Goal: Find specific page/section: Find specific page/section

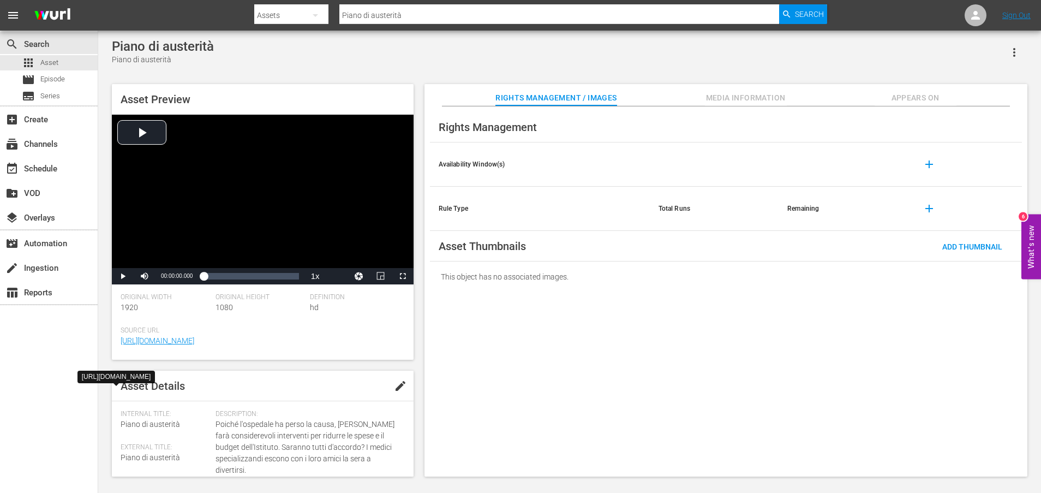
scroll to position [285, 0]
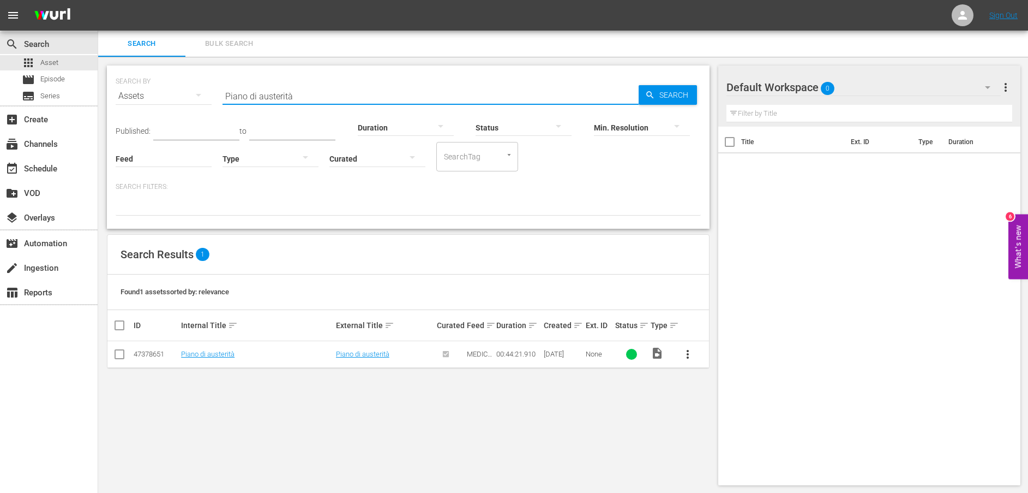
drag, startPoint x: 317, startPoint y: 97, endPoint x: 205, endPoint y: 89, distance: 112.6
click at [205, 89] on div "SEARCH BY Search By Assets Search ID, Title, Description, Keywords, or Category…" at bounding box center [408, 89] width 585 height 39
paste input "" Che succede ai polmoni della signora [PERSON_NAME]?""
drag, startPoint x: 245, startPoint y: 94, endPoint x: 168, endPoint y: 93, distance: 76.9
click at [168, 93] on div "SEARCH BY Search By Assets Search ID, Title, Description, Keywords, or Category…" at bounding box center [408, 89] width 585 height 39
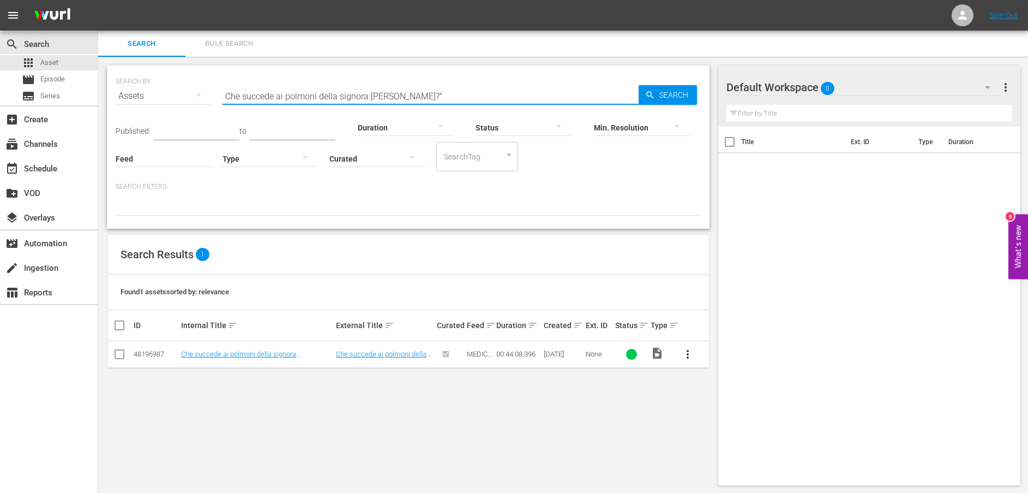
type input "Che succede ai polmoni della signora [PERSON_NAME]?""
click at [256, 357] on link "Che succede ai polmoni della signora [PERSON_NAME]?" at bounding box center [238, 358] width 115 height 16
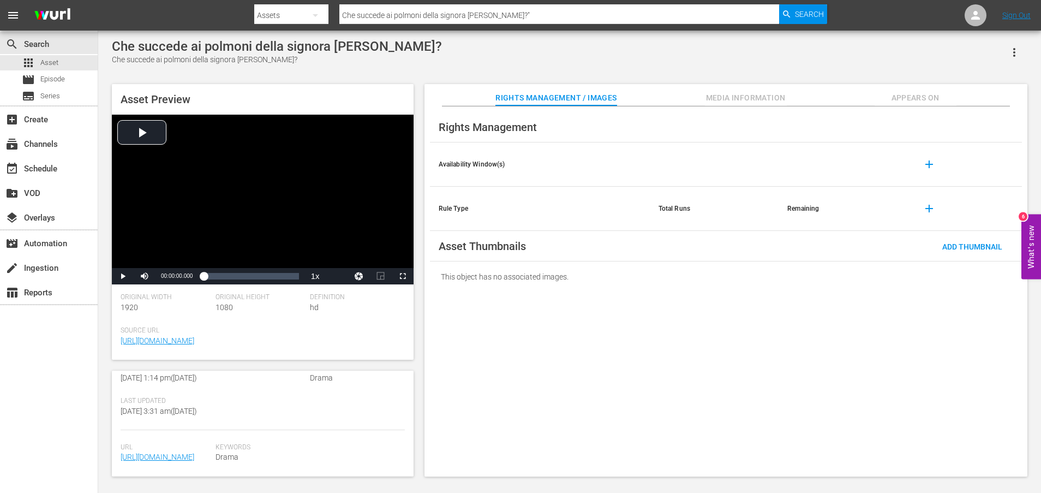
scroll to position [295, 0]
click at [176, 452] on link "[URL][DOMAIN_NAME]" at bounding box center [158, 456] width 74 height 9
